Goal: Transaction & Acquisition: Obtain resource

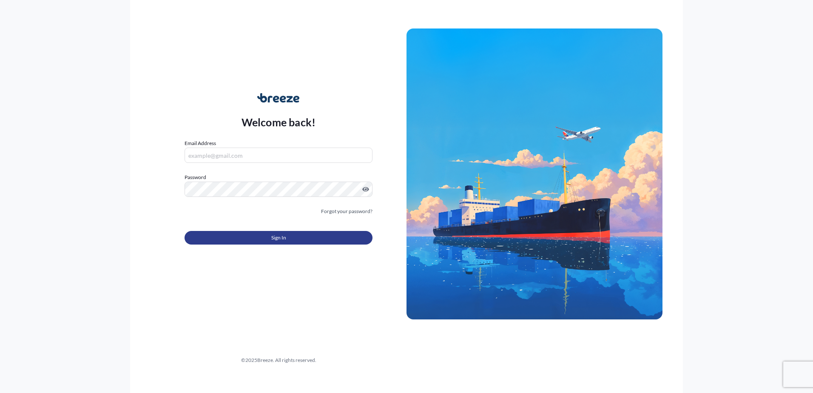
type input "[PERSON_NAME][EMAIL_ADDRESS][DOMAIN_NAME]"
click at [248, 242] on button "Sign In" at bounding box center [279, 238] width 188 height 14
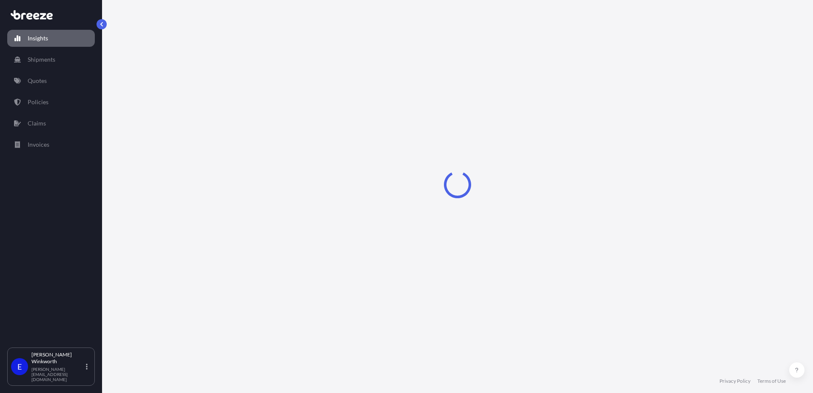
select select "2025"
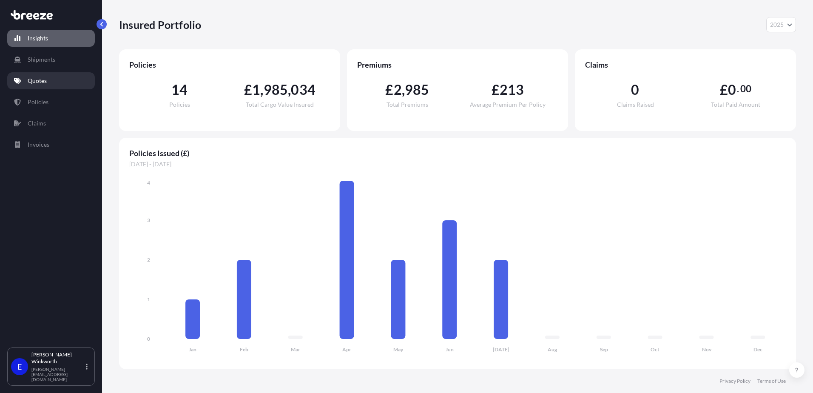
click at [41, 83] on p "Quotes" at bounding box center [37, 81] width 19 height 9
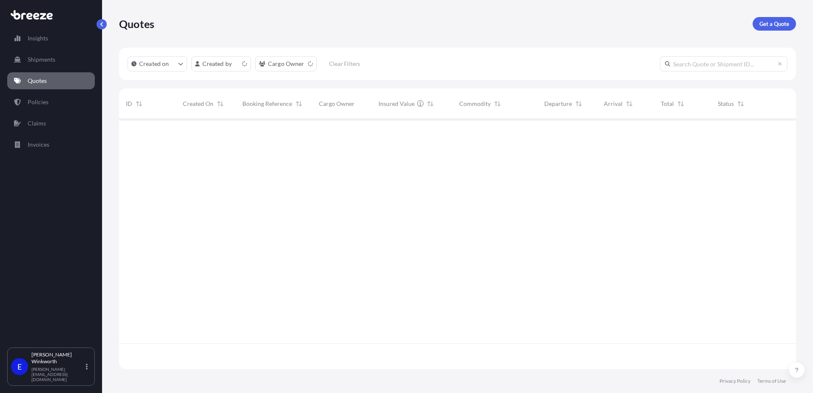
scroll to position [248, 671]
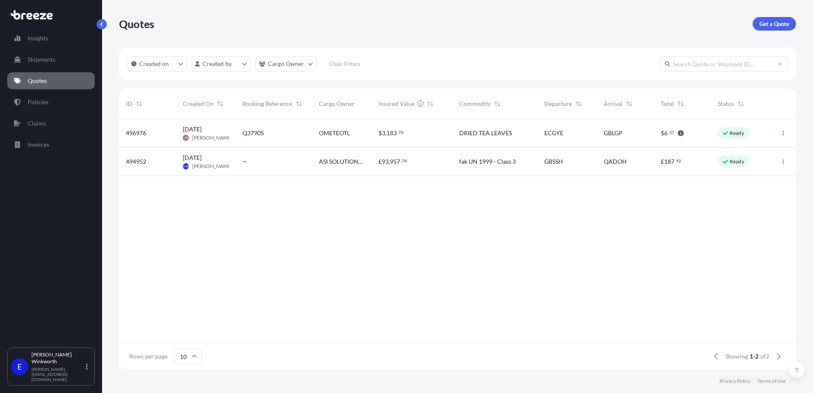
click at [202, 136] on span "[PERSON_NAME]" at bounding box center [212, 137] width 40 height 7
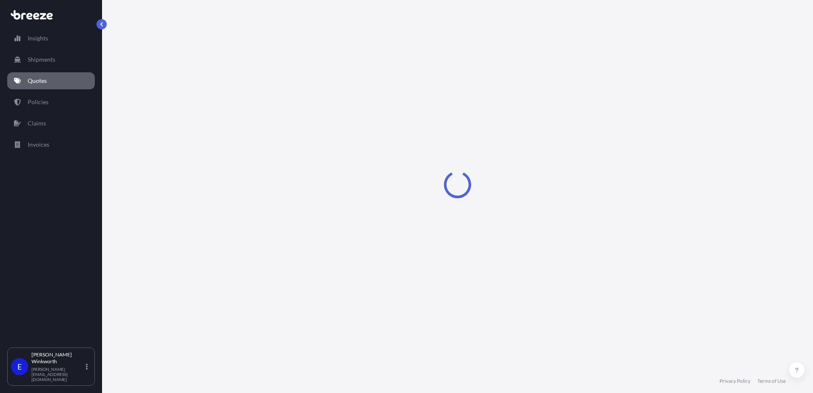
select select "Sea"
select select "Road"
select select "1"
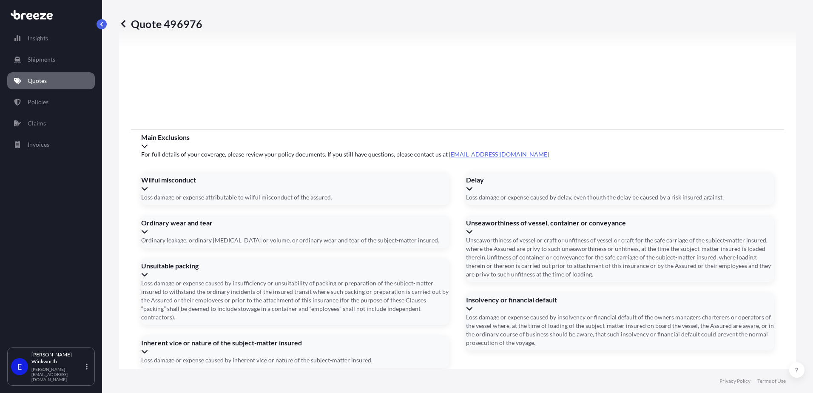
scroll to position [1025, 0]
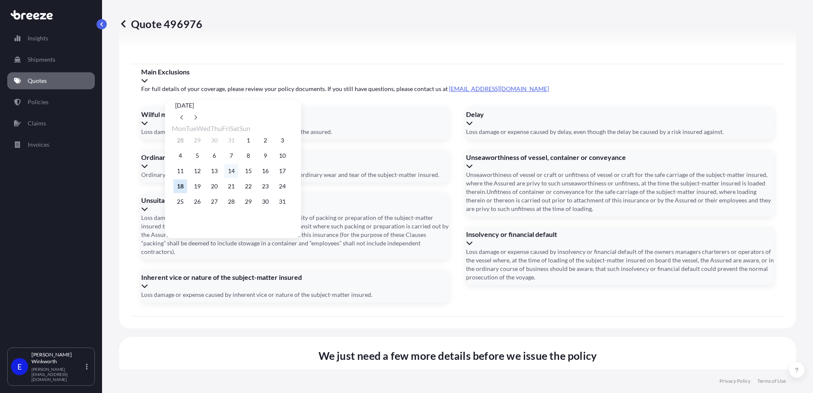
click at [238, 174] on button "14" at bounding box center [232, 171] width 14 height 14
type input "[DATE]"
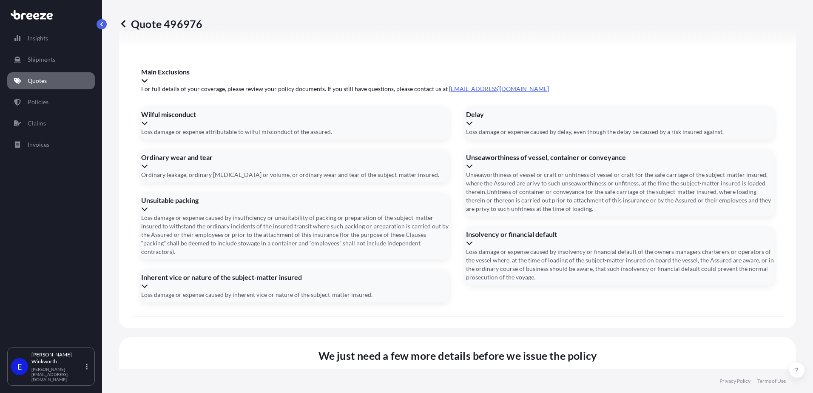
type input "FOB"
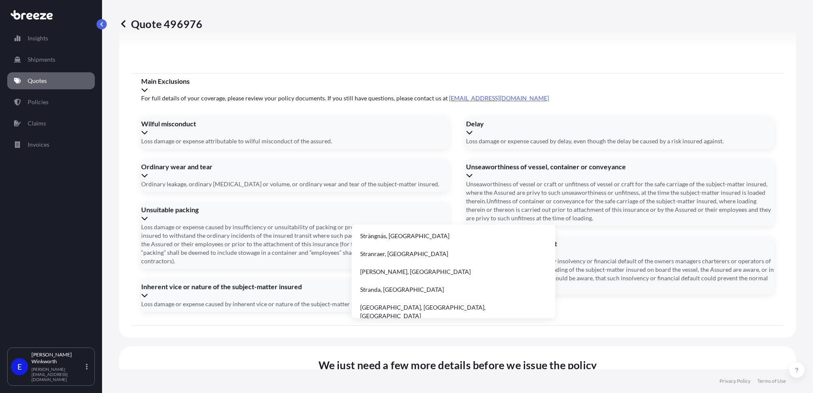
click at [400, 257] on li "Stranraer, [GEOGRAPHIC_DATA]" at bounding box center [453, 254] width 197 height 16
type input "Stranraer, [GEOGRAPHIC_DATA]"
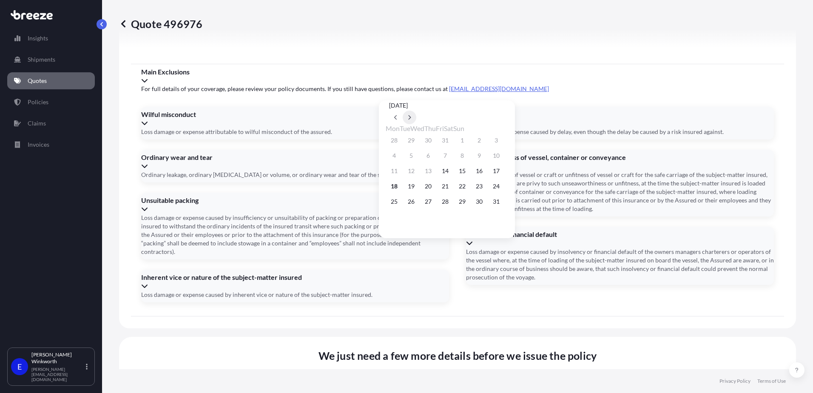
click at [416, 111] on button at bounding box center [410, 118] width 14 height 14
click at [413, 161] on button "9" at bounding box center [412, 156] width 14 height 14
type input "[DATE]"
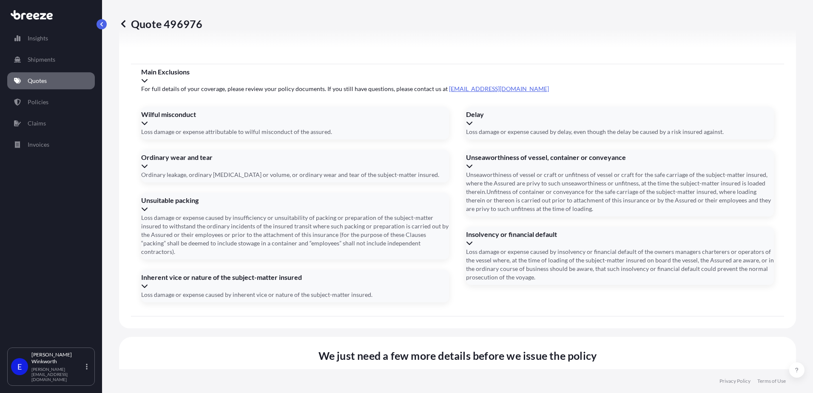
paste input "FSCU9270428"
type input "FSCU9270428"
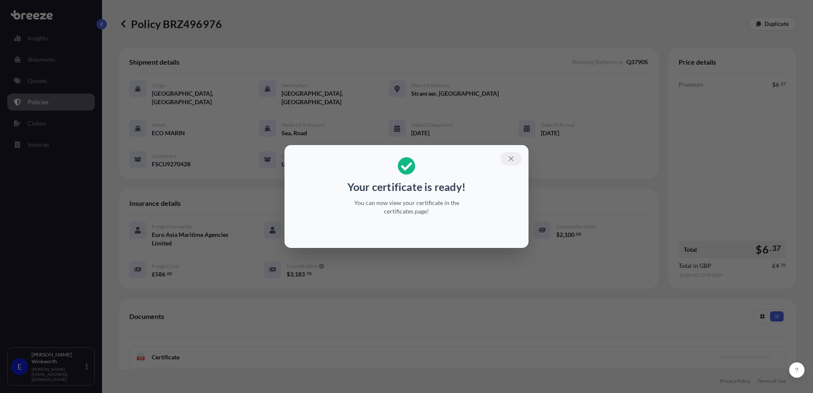
click at [512, 158] on icon "button" at bounding box center [512, 159] width 8 height 8
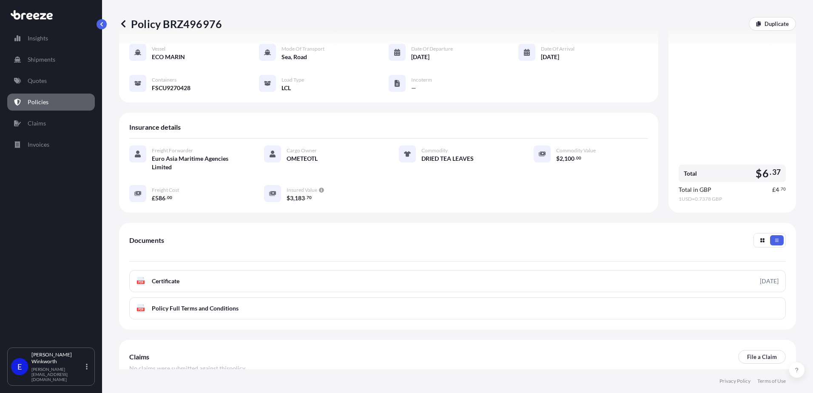
scroll to position [119, 0]
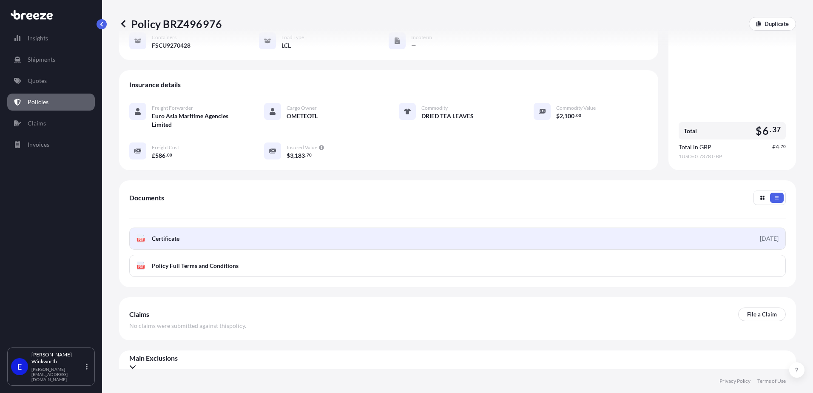
click at [281, 228] on link "PDF Certificate [DATE]" at bounding box center [457, 239] width 657 height 22
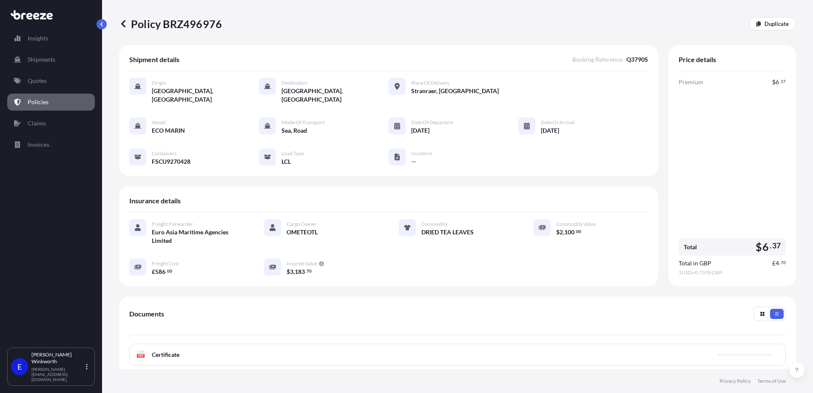
scroll to position [0, 0]
